Goal: Navigation & Orientation: Find specific page/section

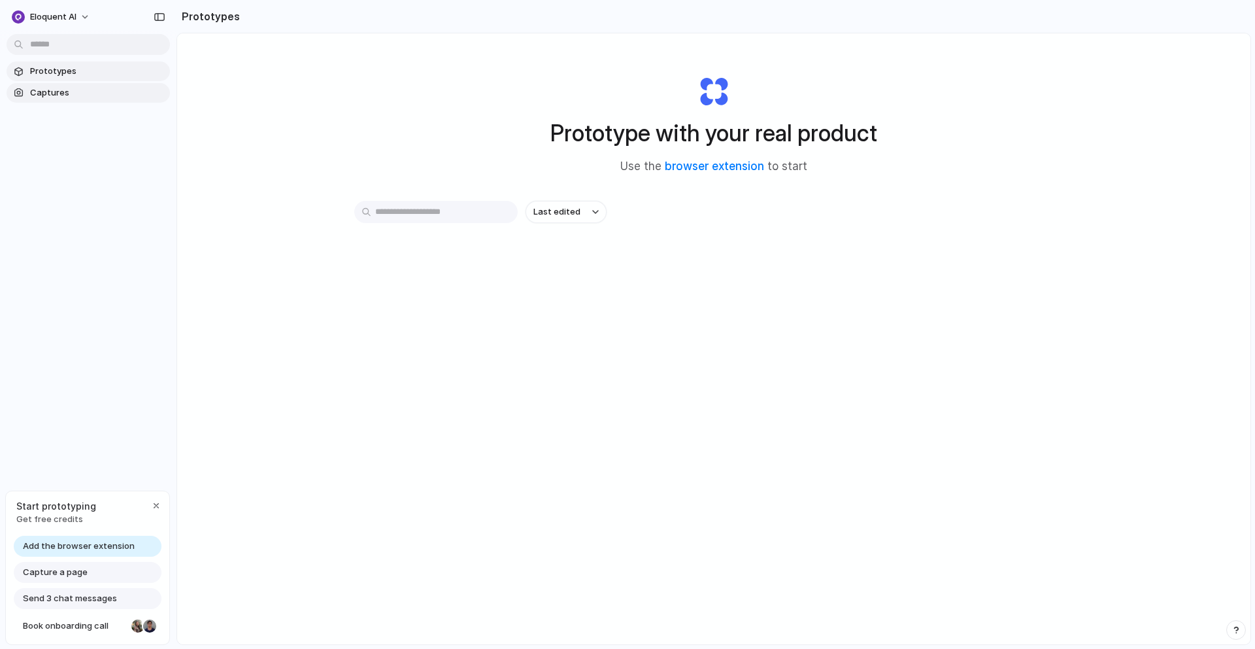
click at [118, 97] on span "Captures" at bounding box center [97, 92] width 135 height 13
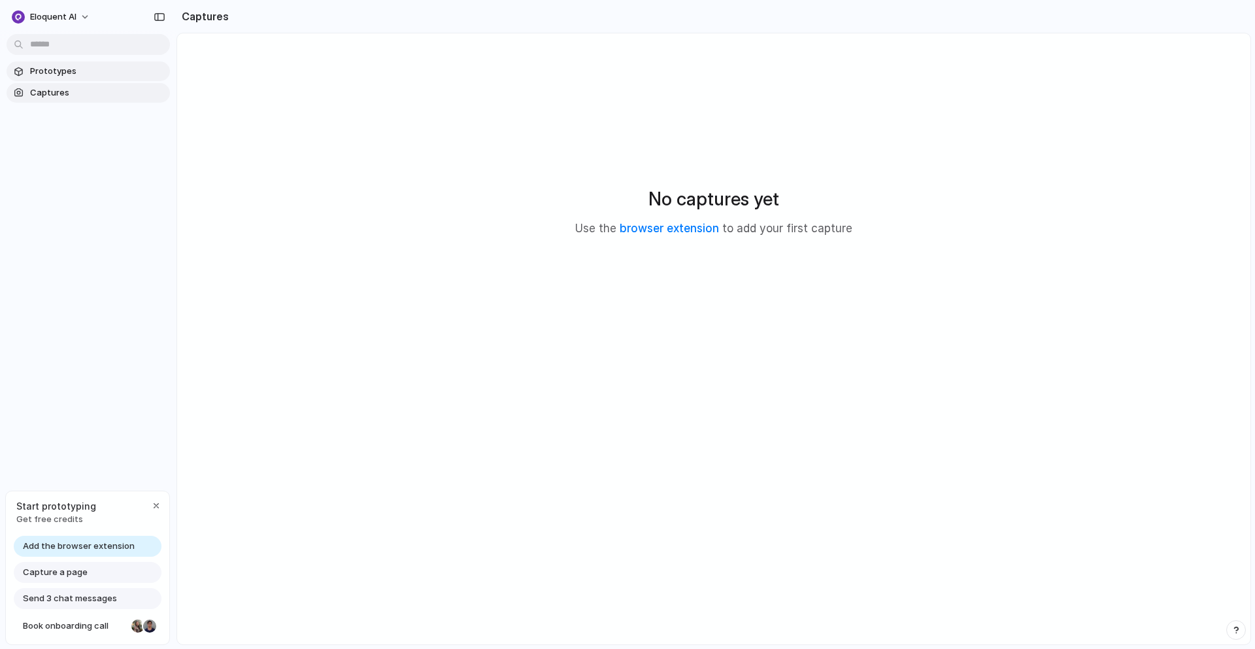
click at [120, 73] on span "Prototypes" at bounding box center [97, 71] width 135 height 13
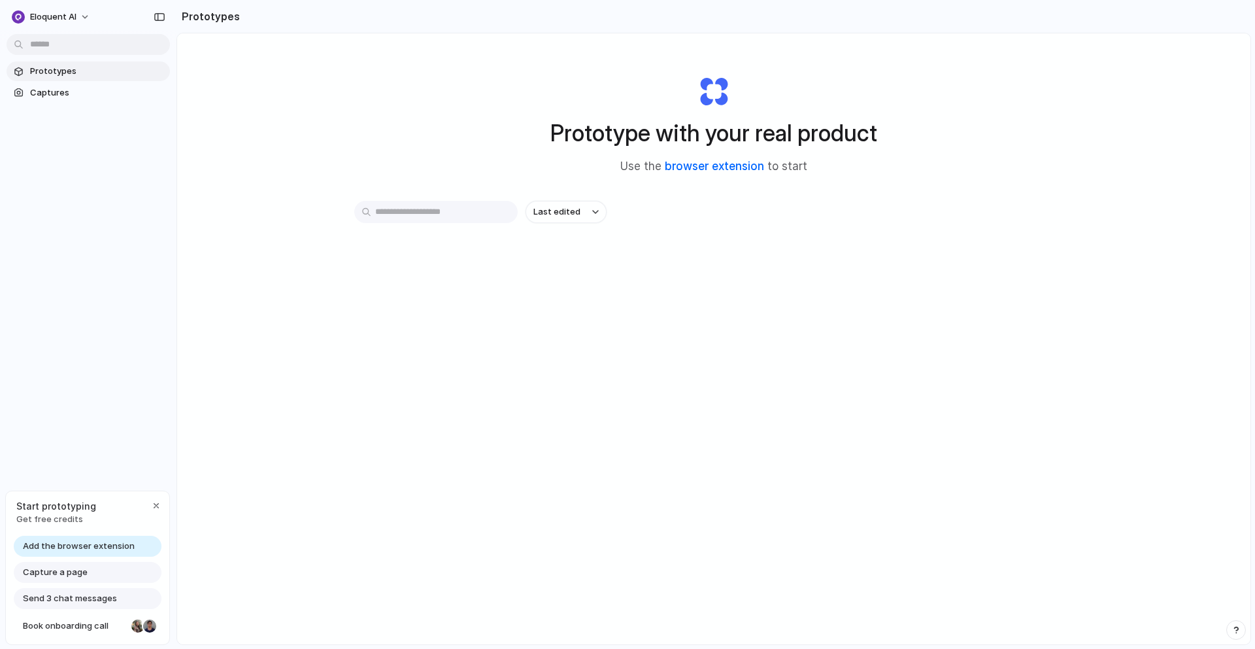
click at [717, 165] on link "browser extension" at bounding box center [714, 166] width 99 height 13
